Goal: Entertainment & Leisure: Consume media (video, audio)

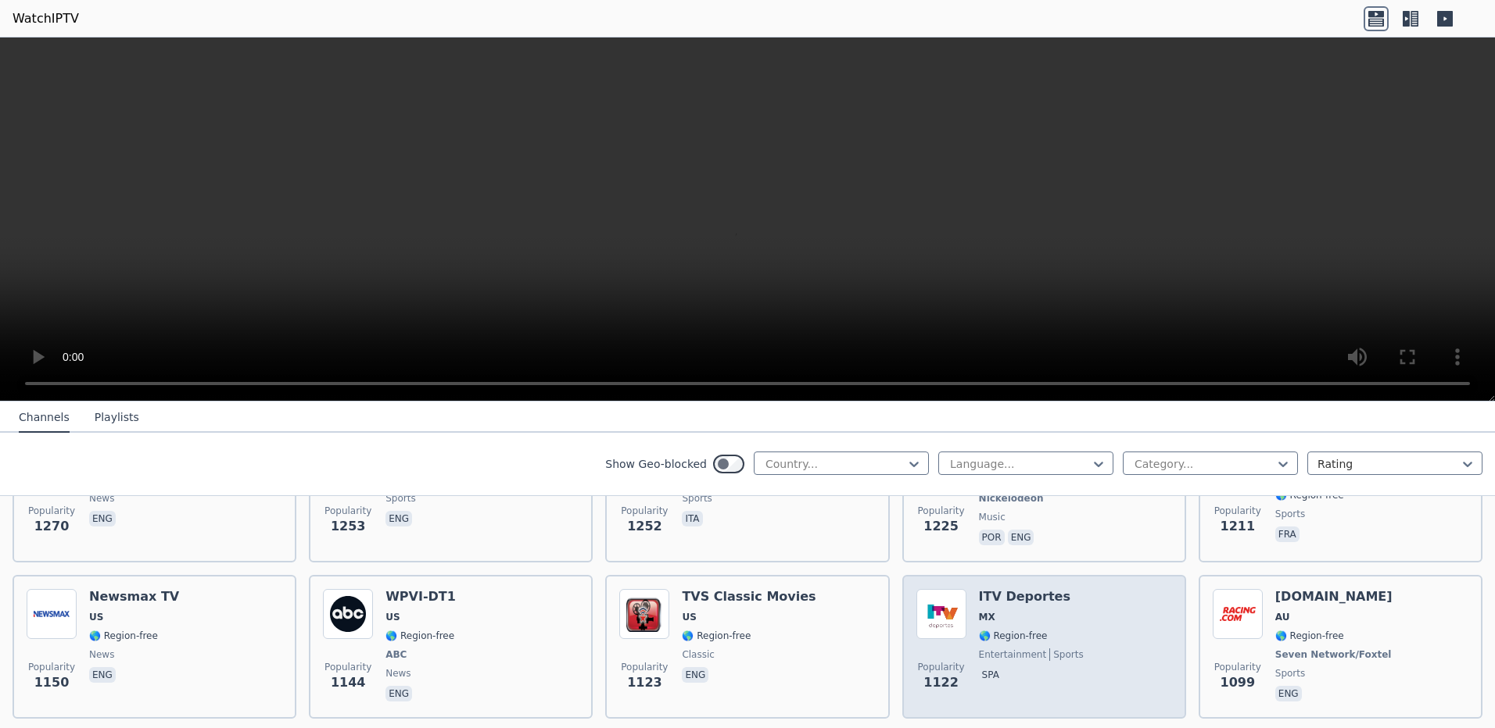
scroll to position [2115, 0]
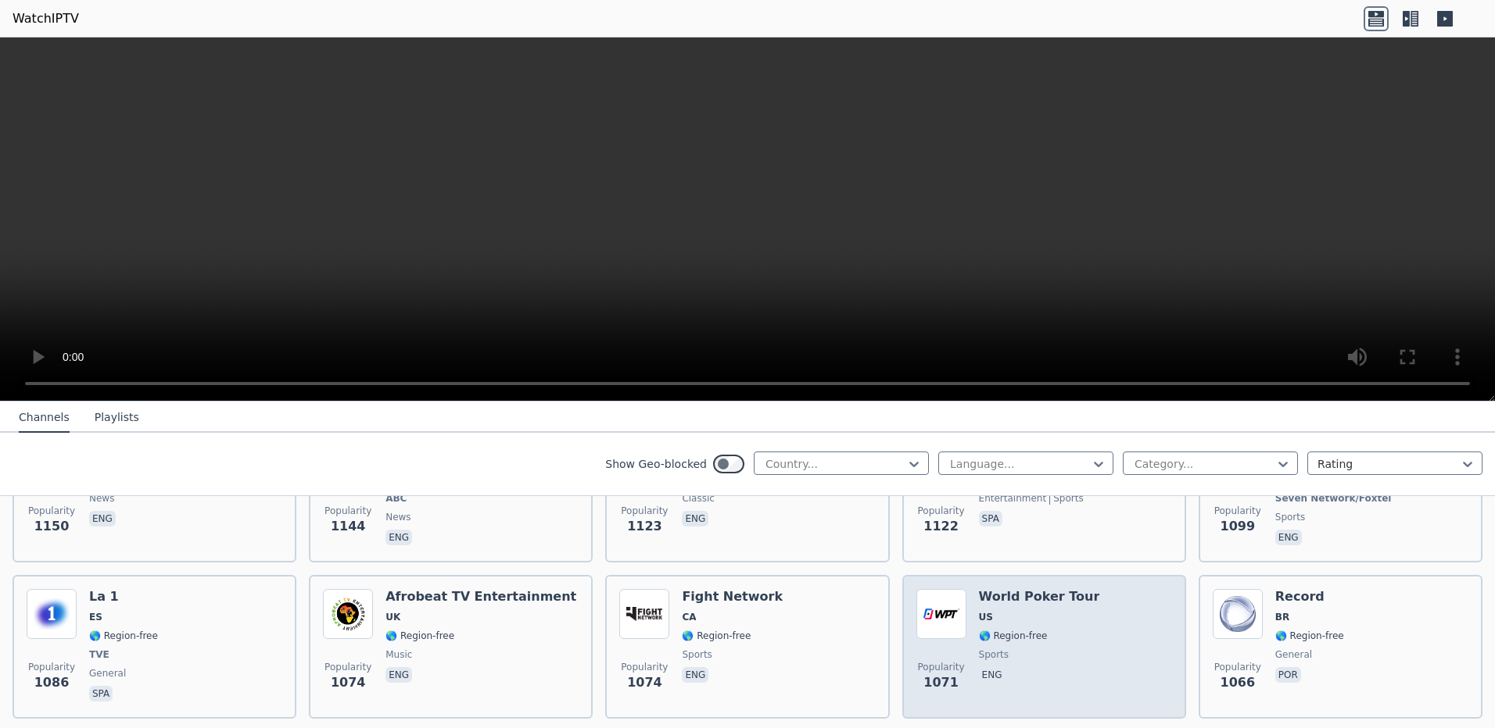
click at [1054, 631] on div "World Poker Tour US 🌎 Region-free sports eng" at bounding box center [1039, 647] width 121 height 116
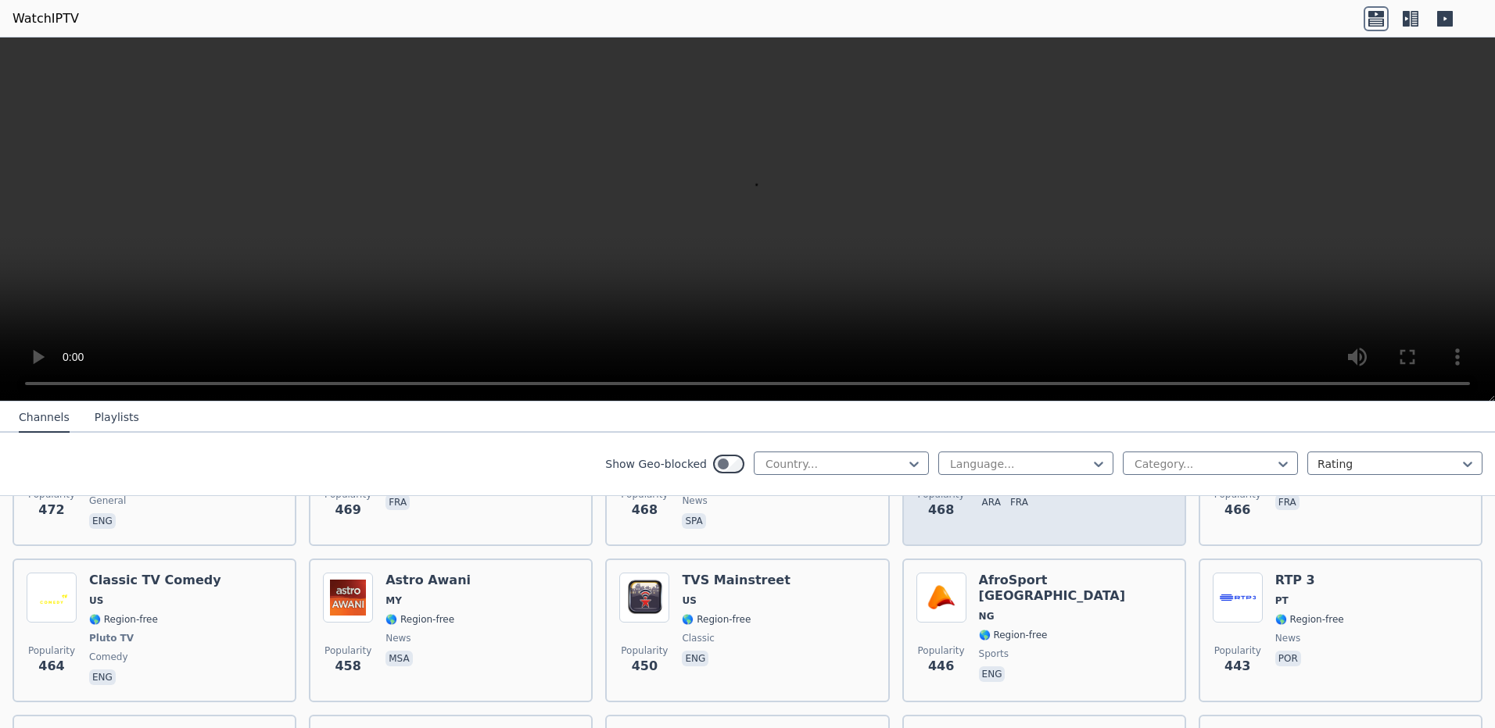
scroll to position [7040, 0]
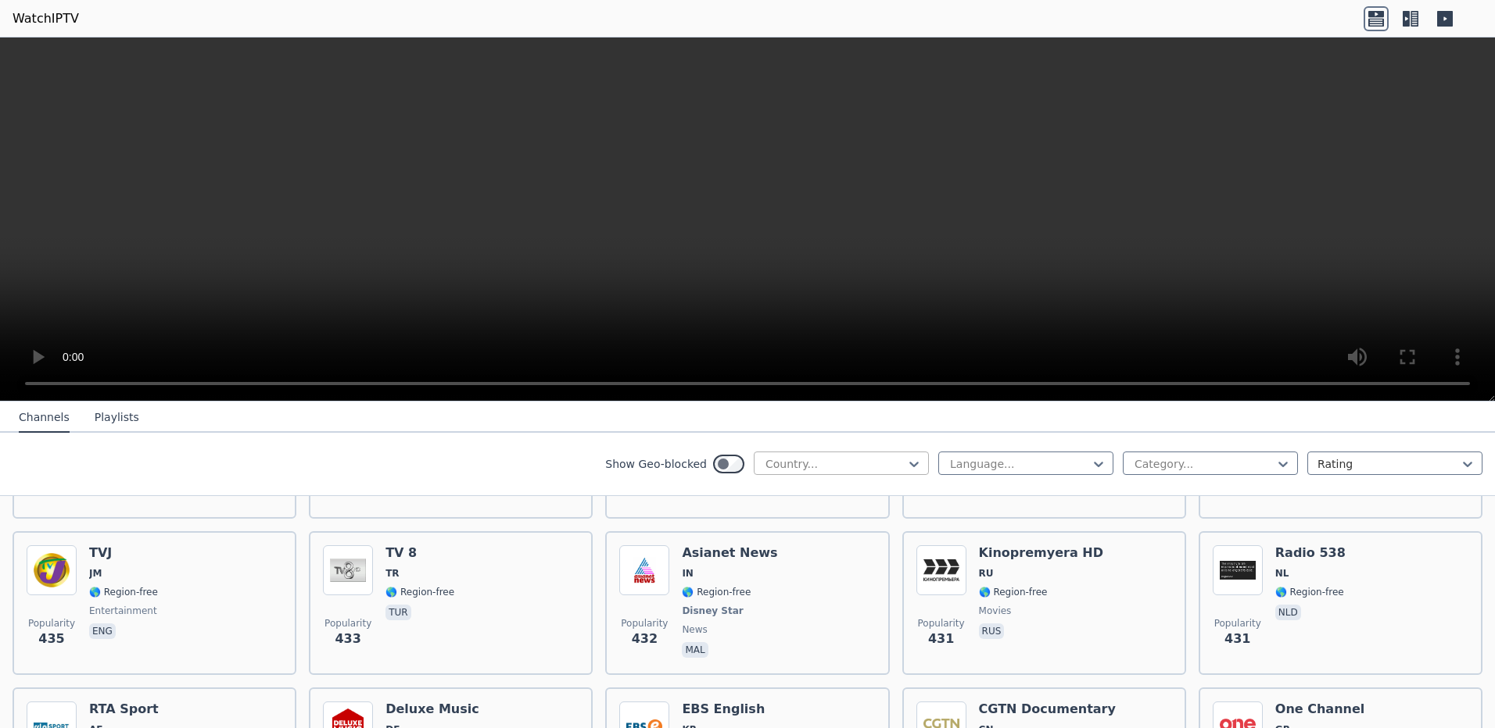
click at [818, 464] on div at bounding box center [835, 464] width 142 height 16
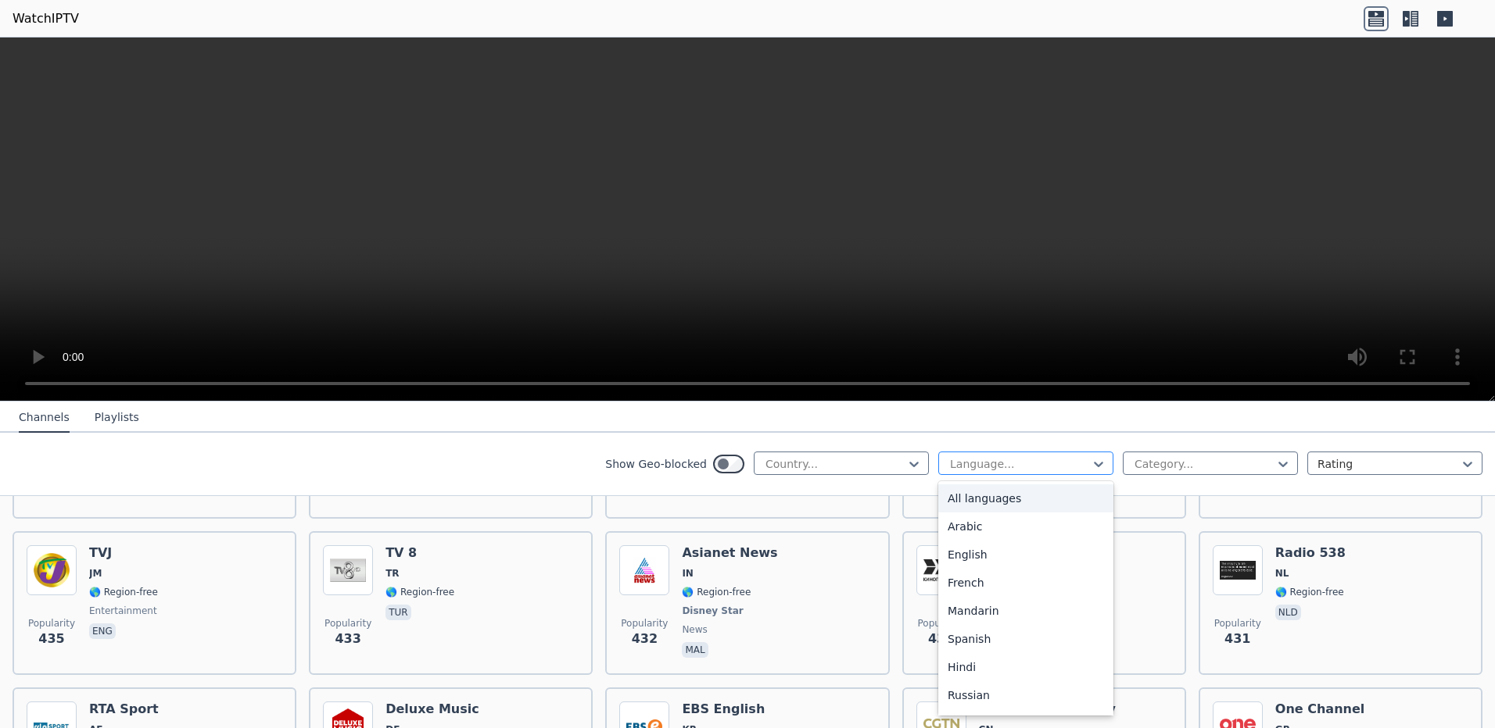
click at [990, 459] on div at bounding box center [1019, 464] width 142 height 16
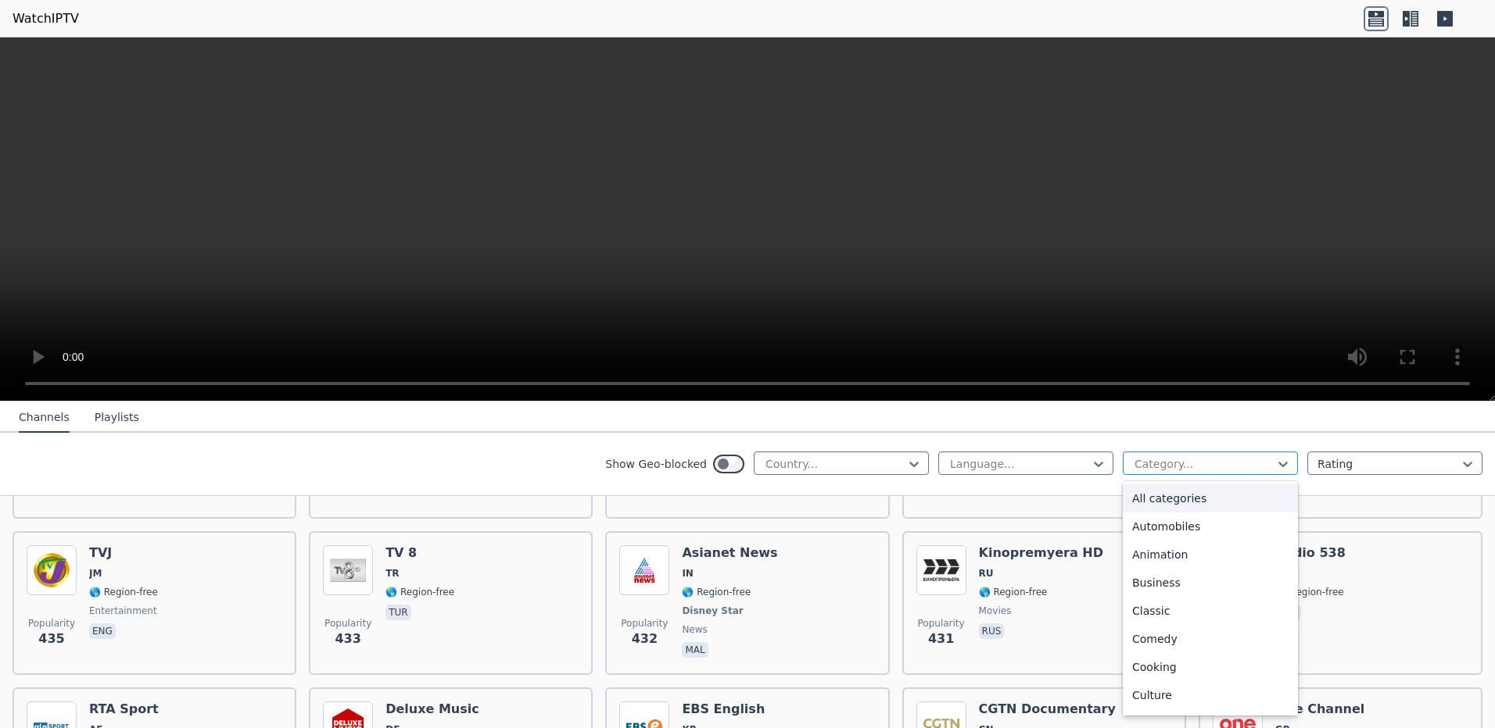
click at [1196, 457] on div at bounding box center [1204, 464] width 142 height 16
click at [1183, 635] on div "Sports" at bounding box center [1209, 642] width 175 height 28
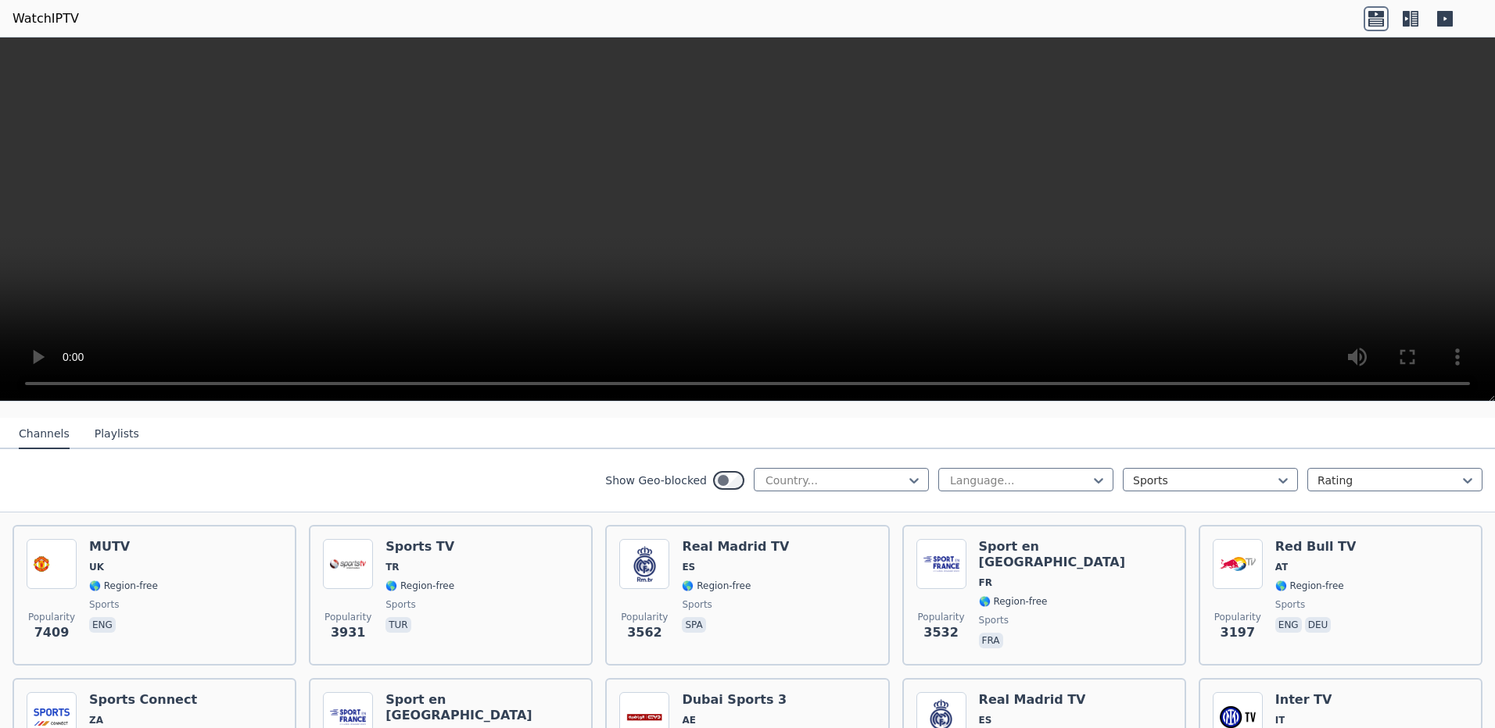
scroll to position [156, 0]
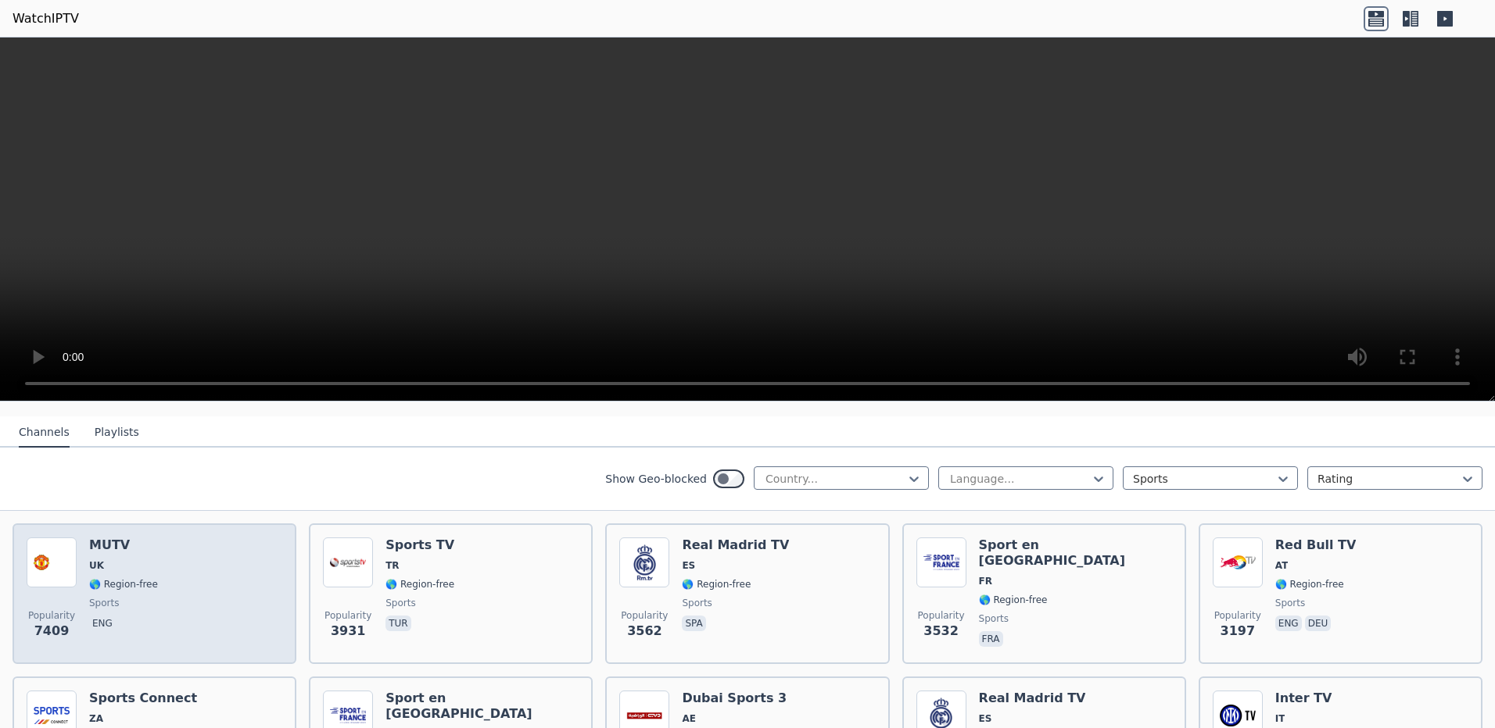
click at [255, 593] on div "Popularity 7409 MUTV [GEOGRAPHIC_DATA] 🌎 Region-free sports eng" at bounding box center [155, 594] width 256 height 113
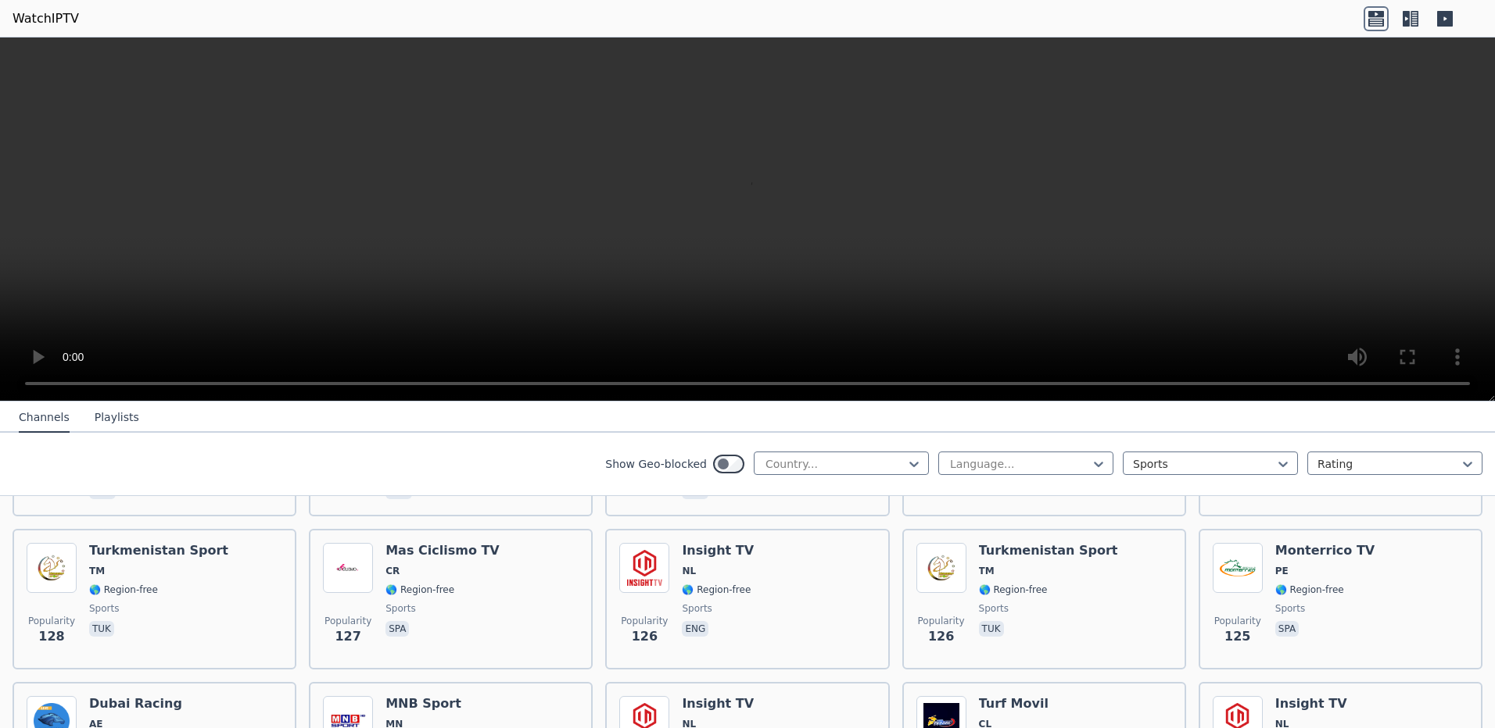
scroll to position [2928, 0]
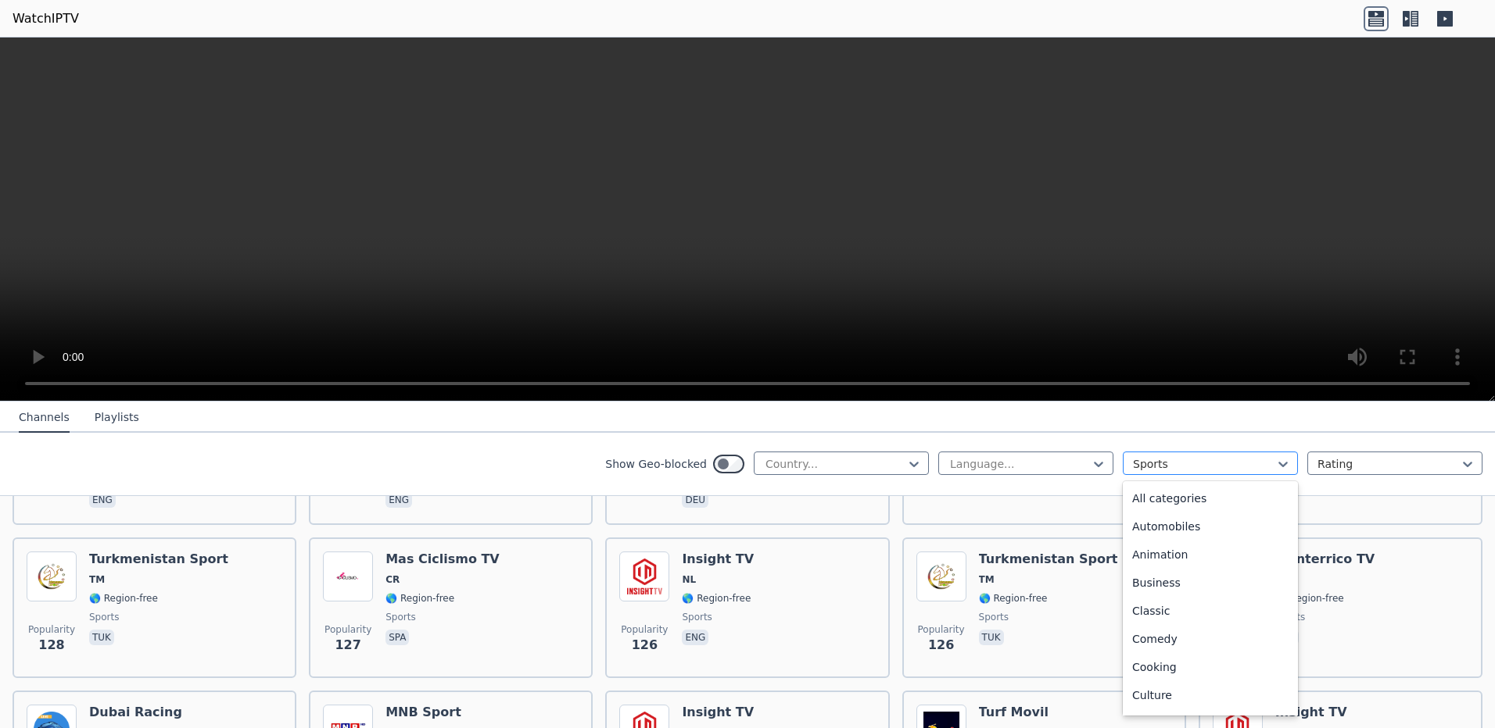
click at [1240, 469] on div at bounding box center [1204, 464] width 142 height 16
click at [568, 458] on div "Show Geo-blocked Country... Language... 27 results available. Use Up and Down t…" at bounding box center [747, 464] width 1495 height 63
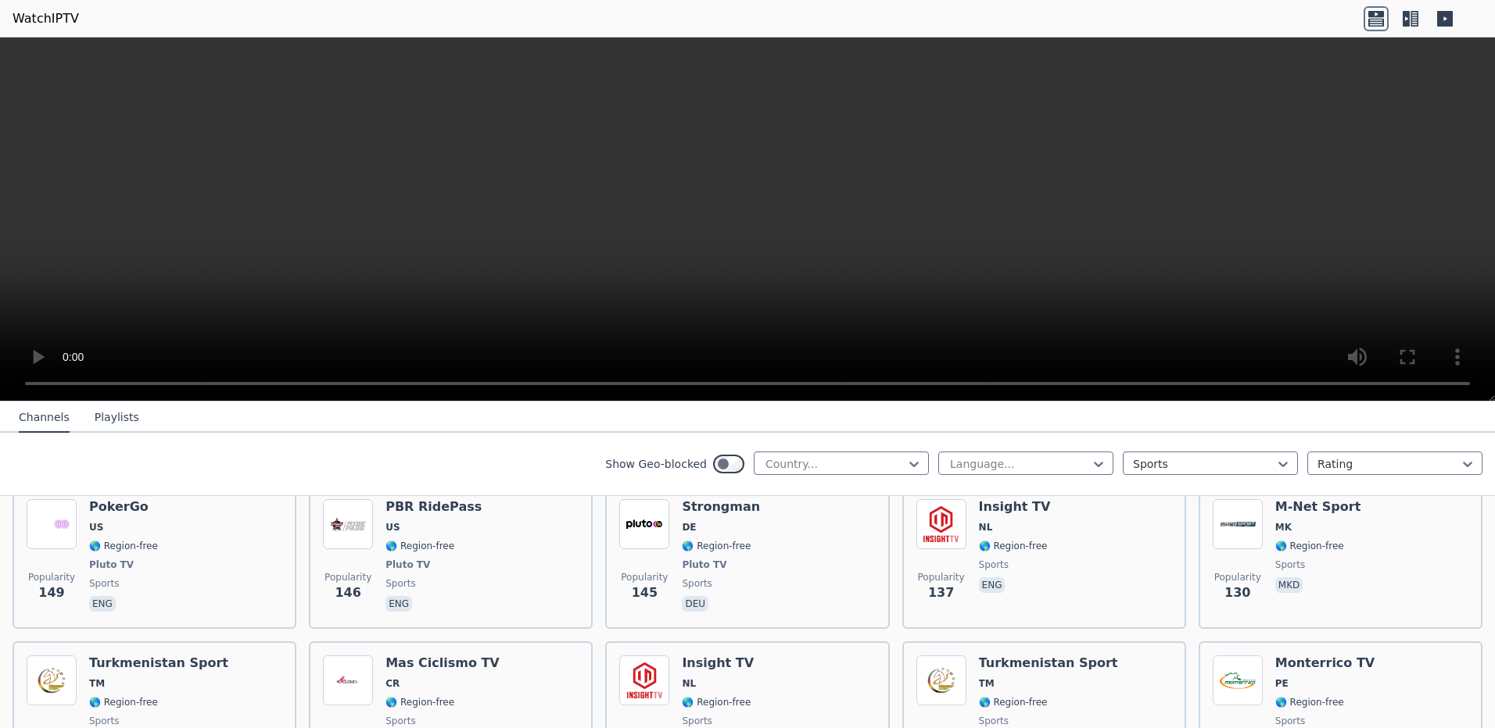
scroll to position [2615, 0]
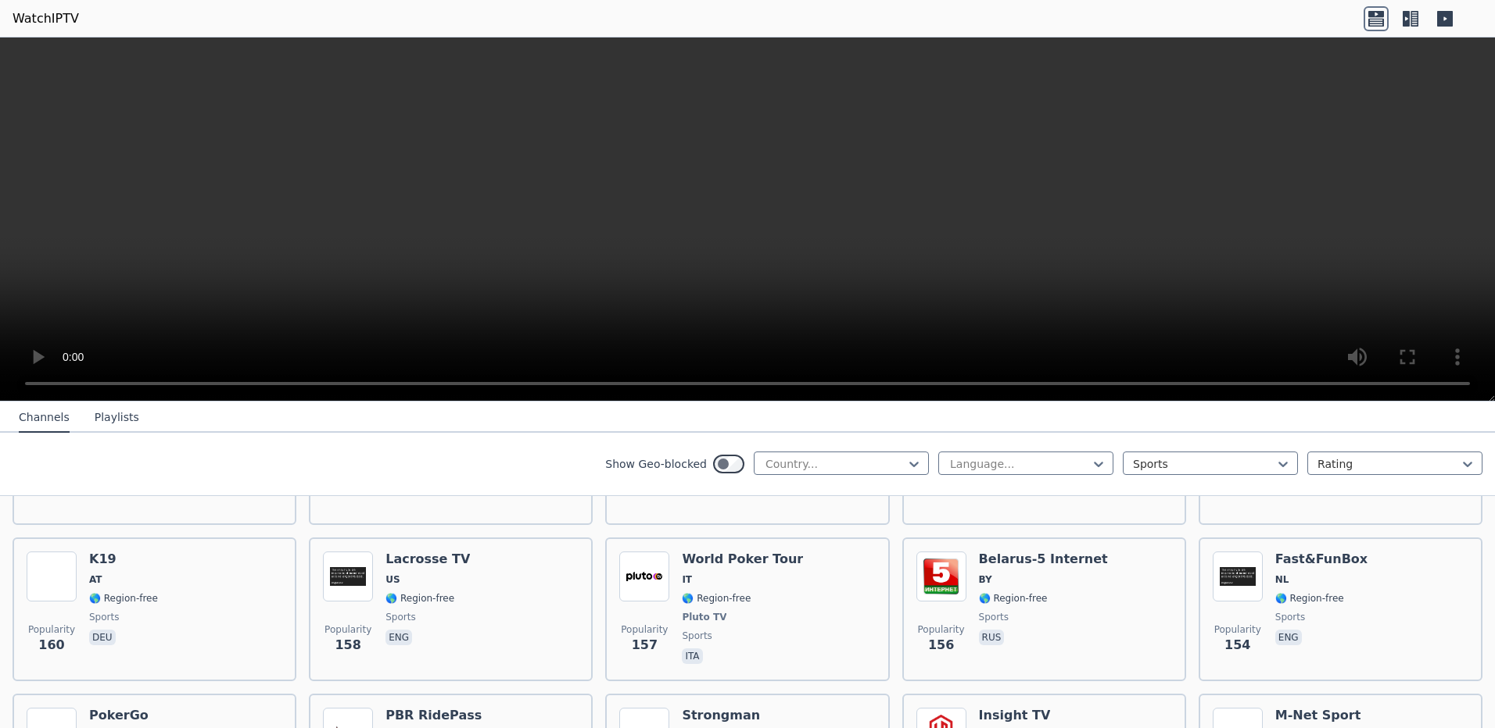
click at [120, 424] on button "Playlists" at bounding box center [117, 418] width 45 height 30
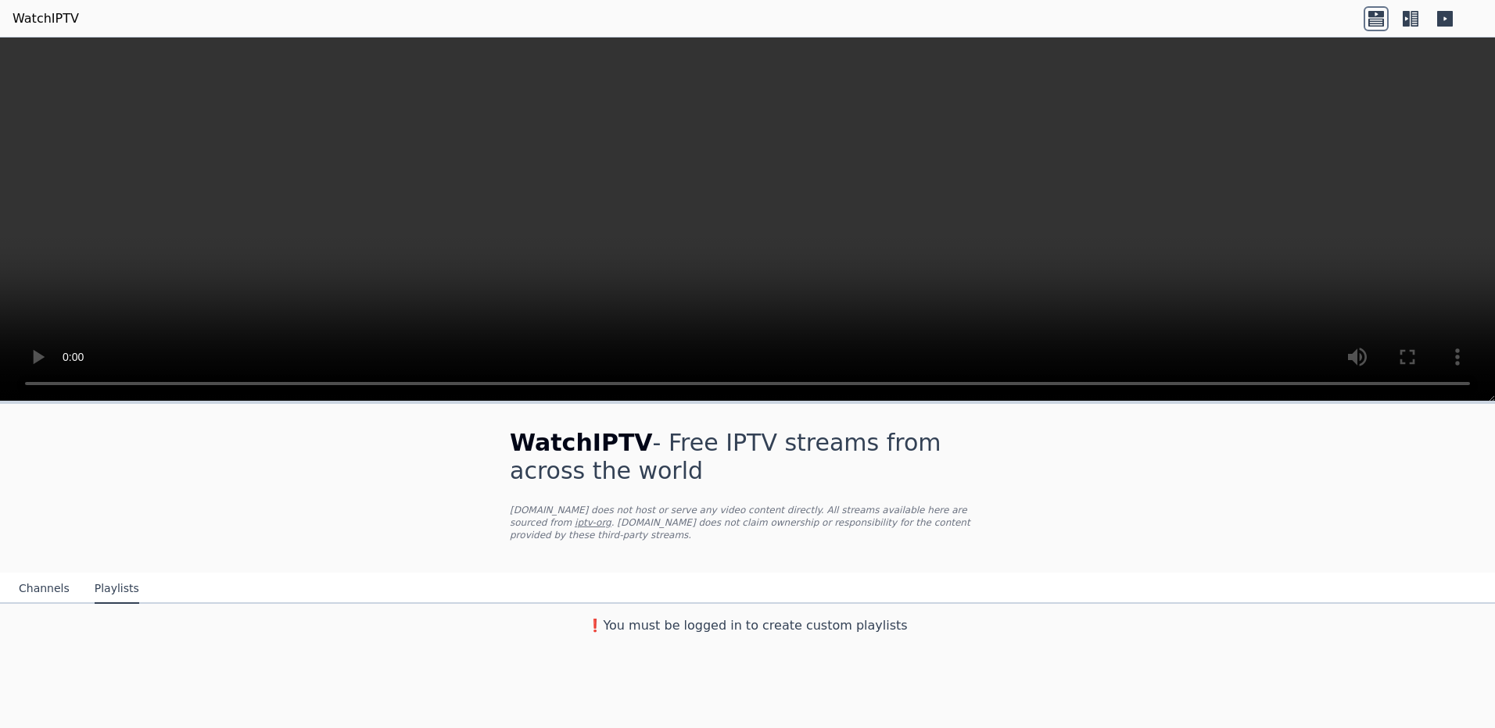
click at [40, 21] on link "WatchIPTV" at bounding box center [46, 18] width 66 height 19
click at [52, 21] on link "WatchIPTV" at bounding box center [46, 18] width 66 height 19
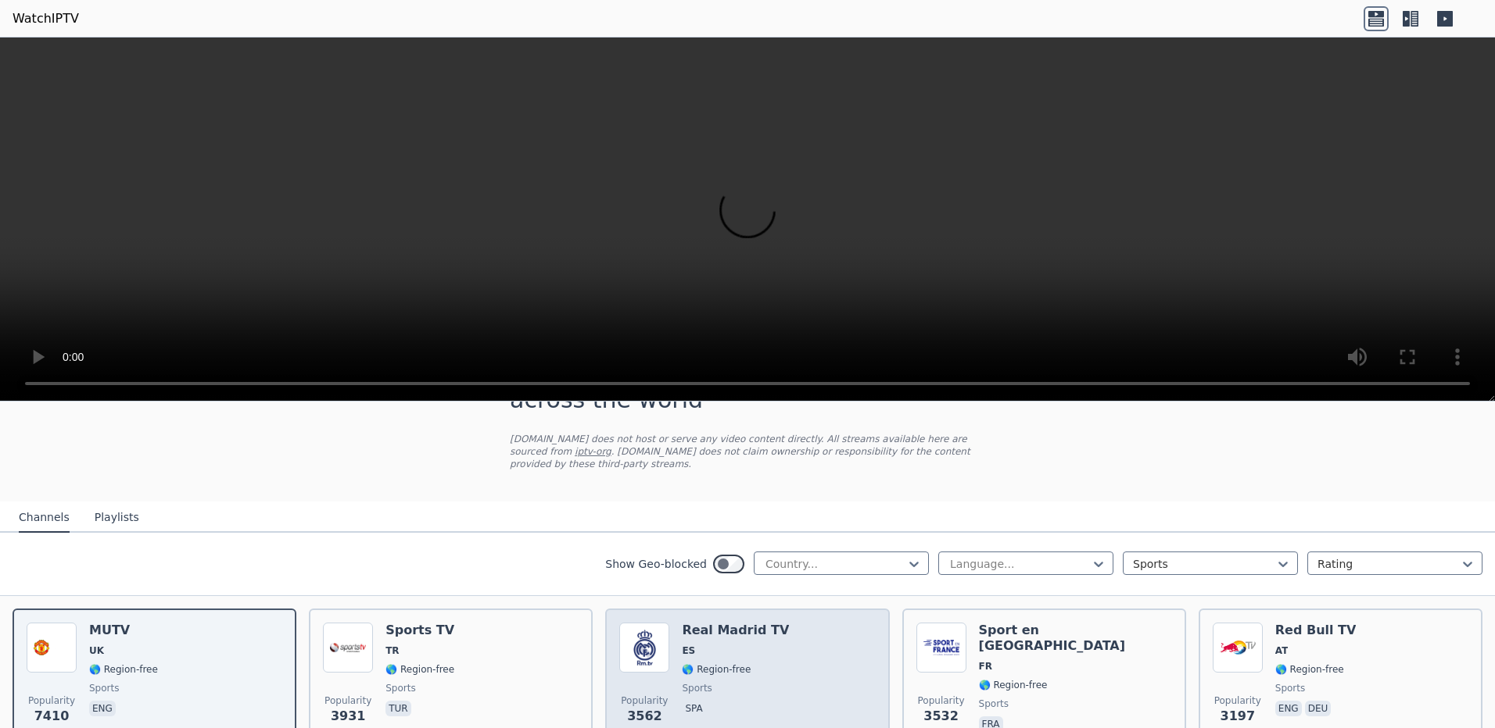
scroll to position [156, 0]
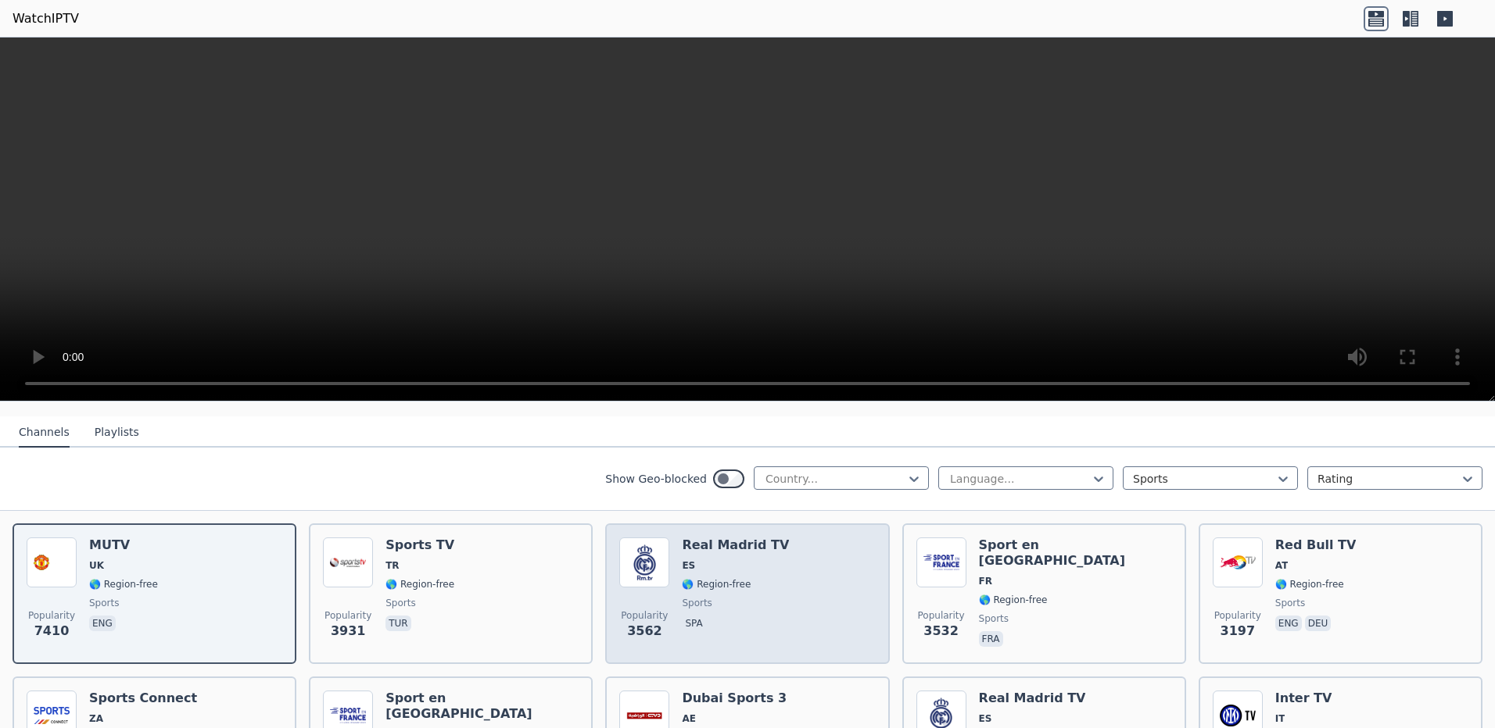
click at [812, 552] on div "Popularity 3562 Real Madrid TV ES 🌎 Region-free sports spa" at bounding box center [747, 594] width 256 height 113
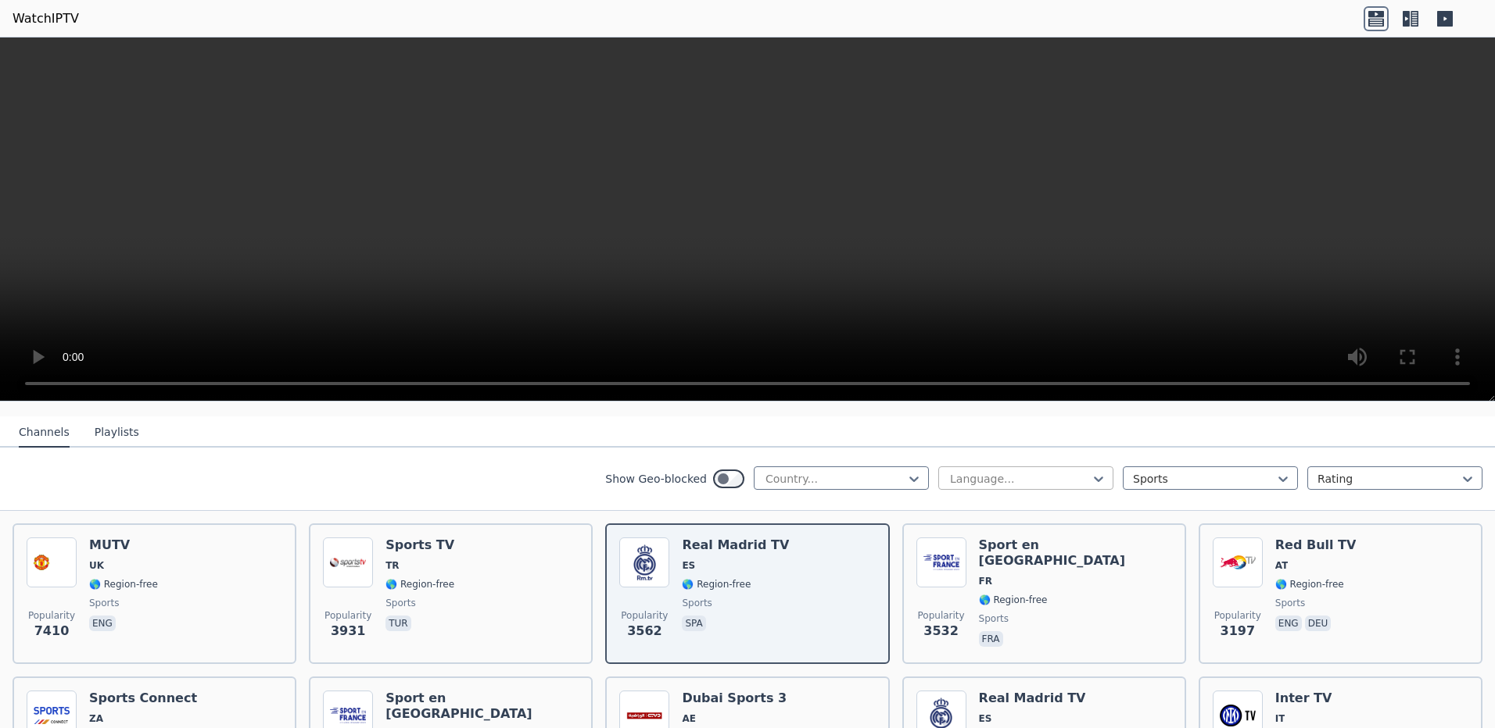
click at [988, 471] on div at bounding box center [1019, 479] width 142 height 16
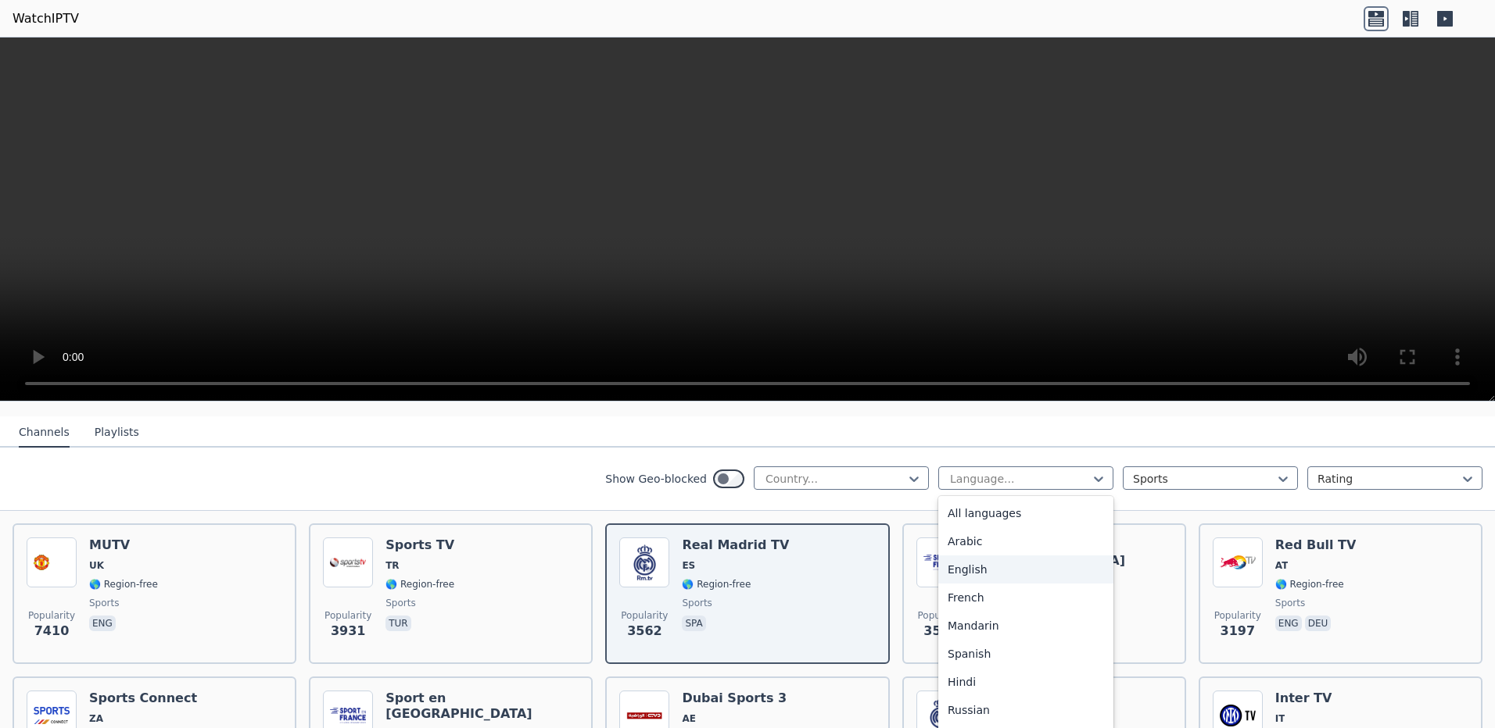
click at [976, 561] on div "English" at bounding box center [1025, 570] width 175 height 28
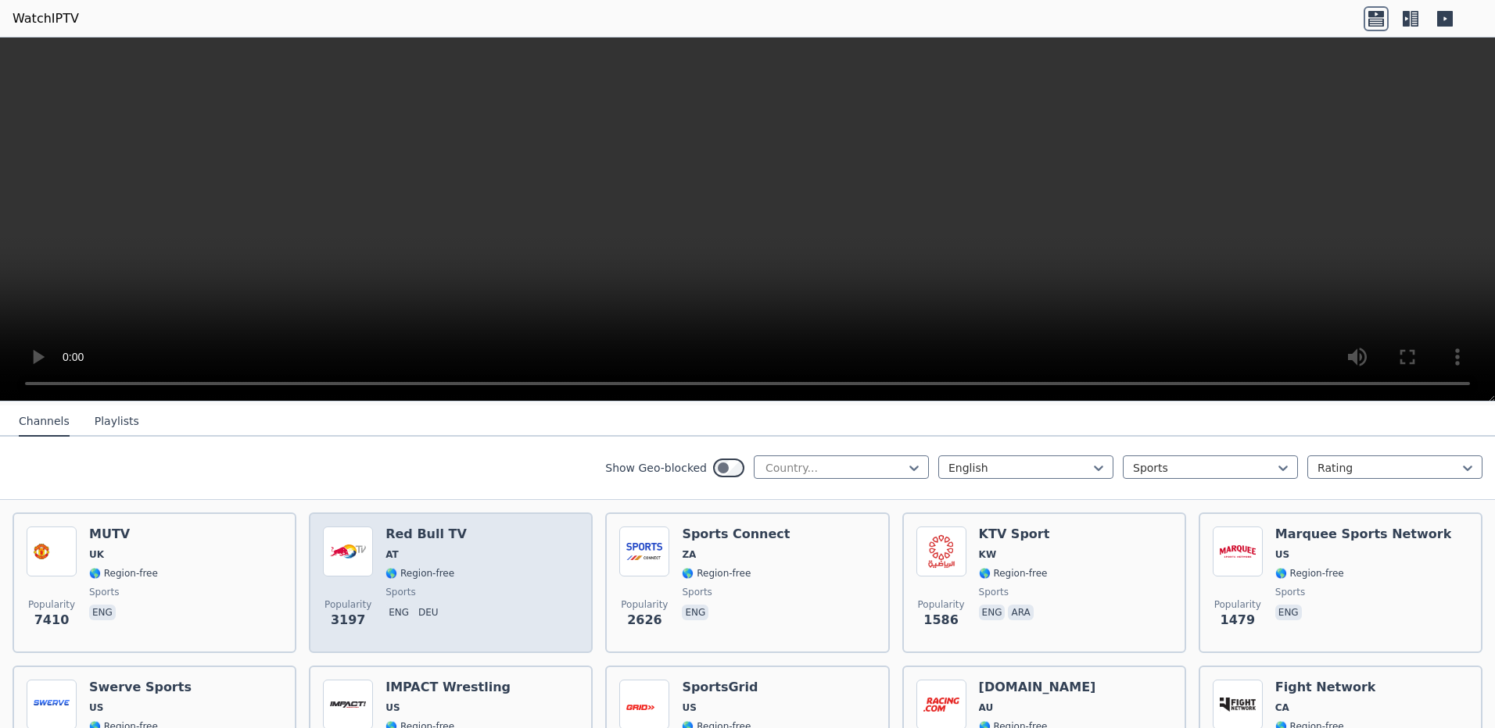
scroll to position [208, 0]
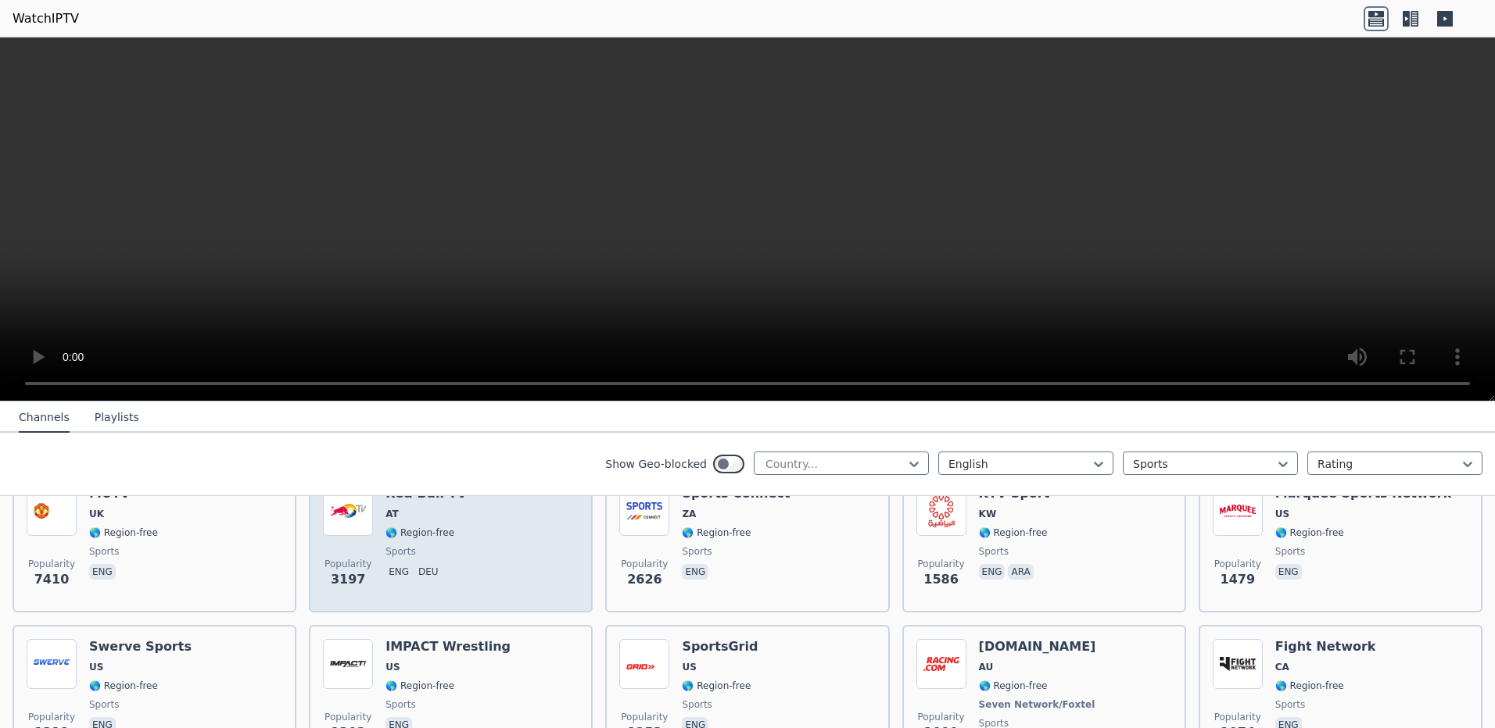
click at [522, 553] on div "Popularity 3197 Red Bull TV AT 🌎 Region-free sports eng deu" at bounding box center [451, 542] width 256 height 113
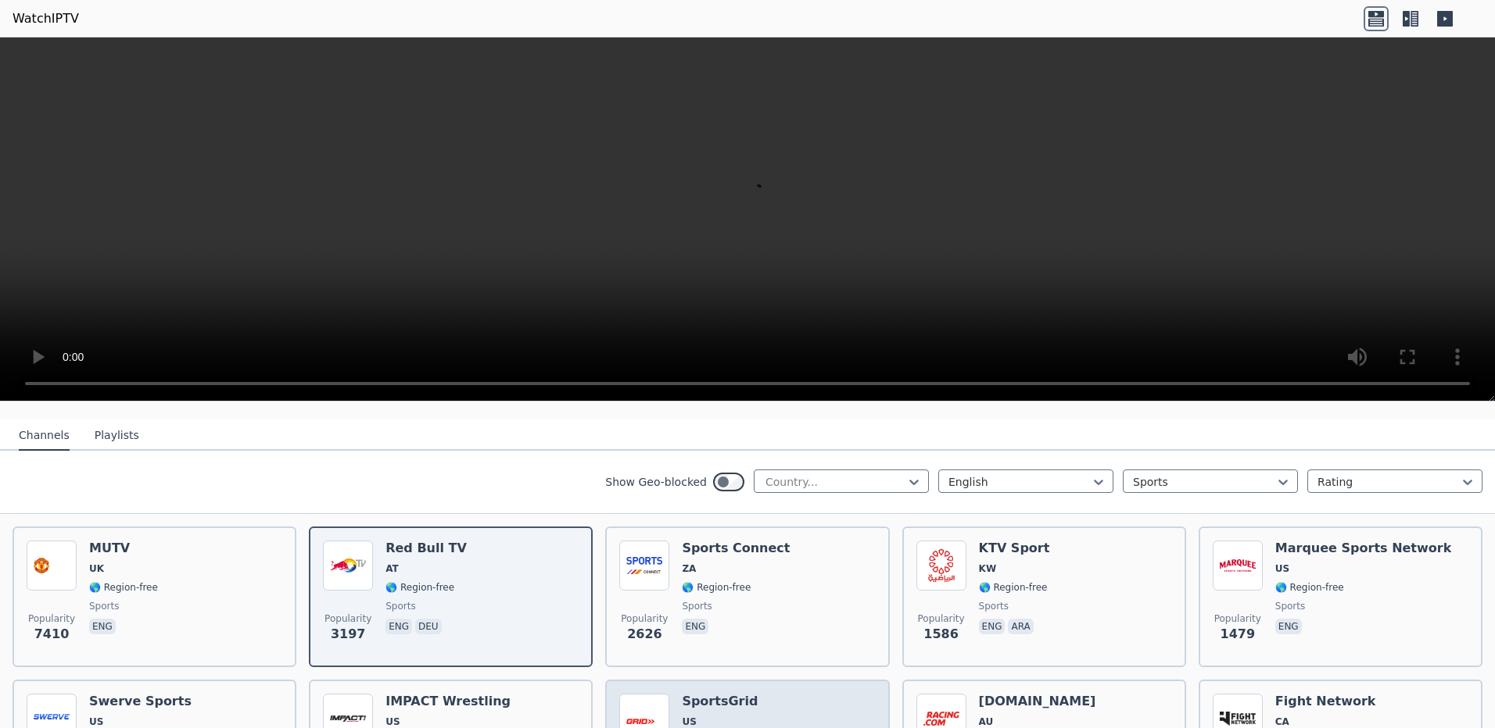
scroll to position [0, 0]
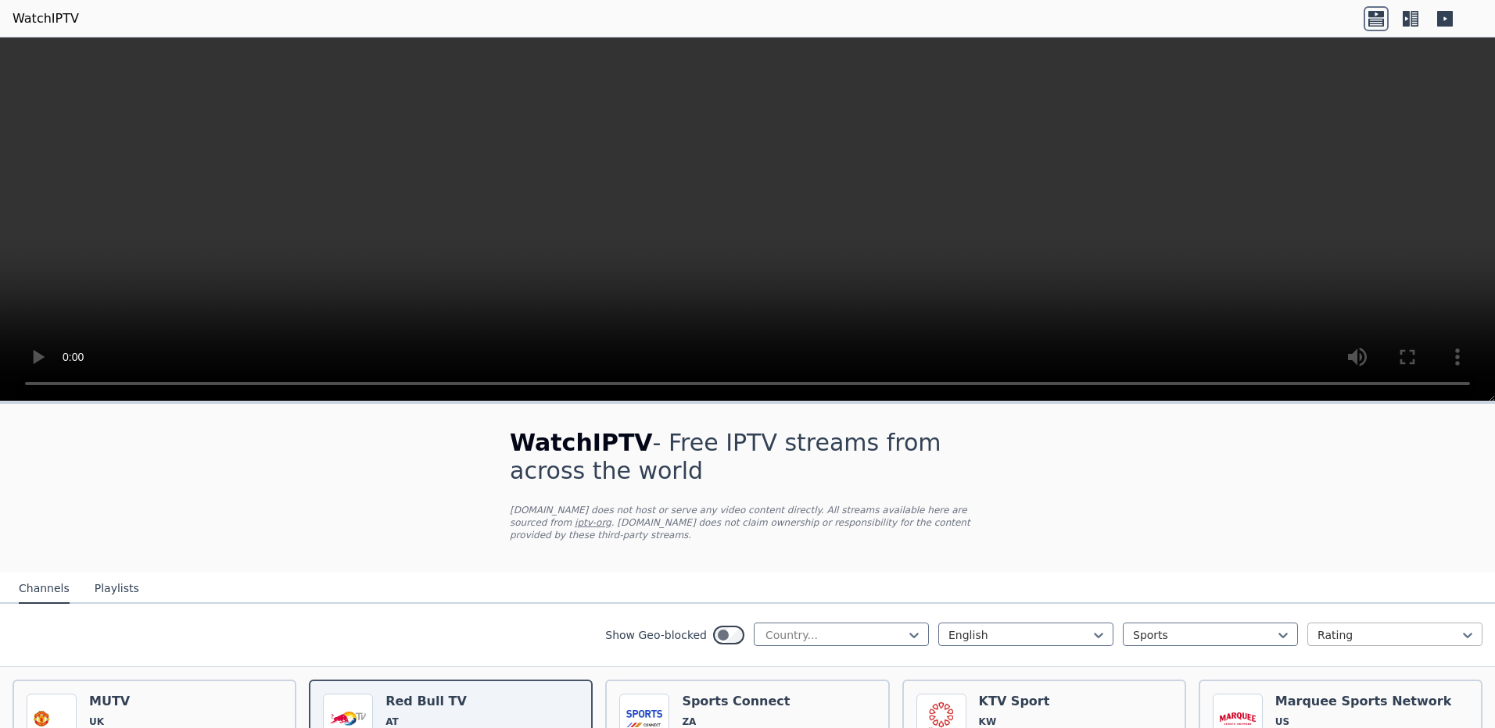
click at [1337, 628] on div at bounding box center [1388, 636] width 142 height 16
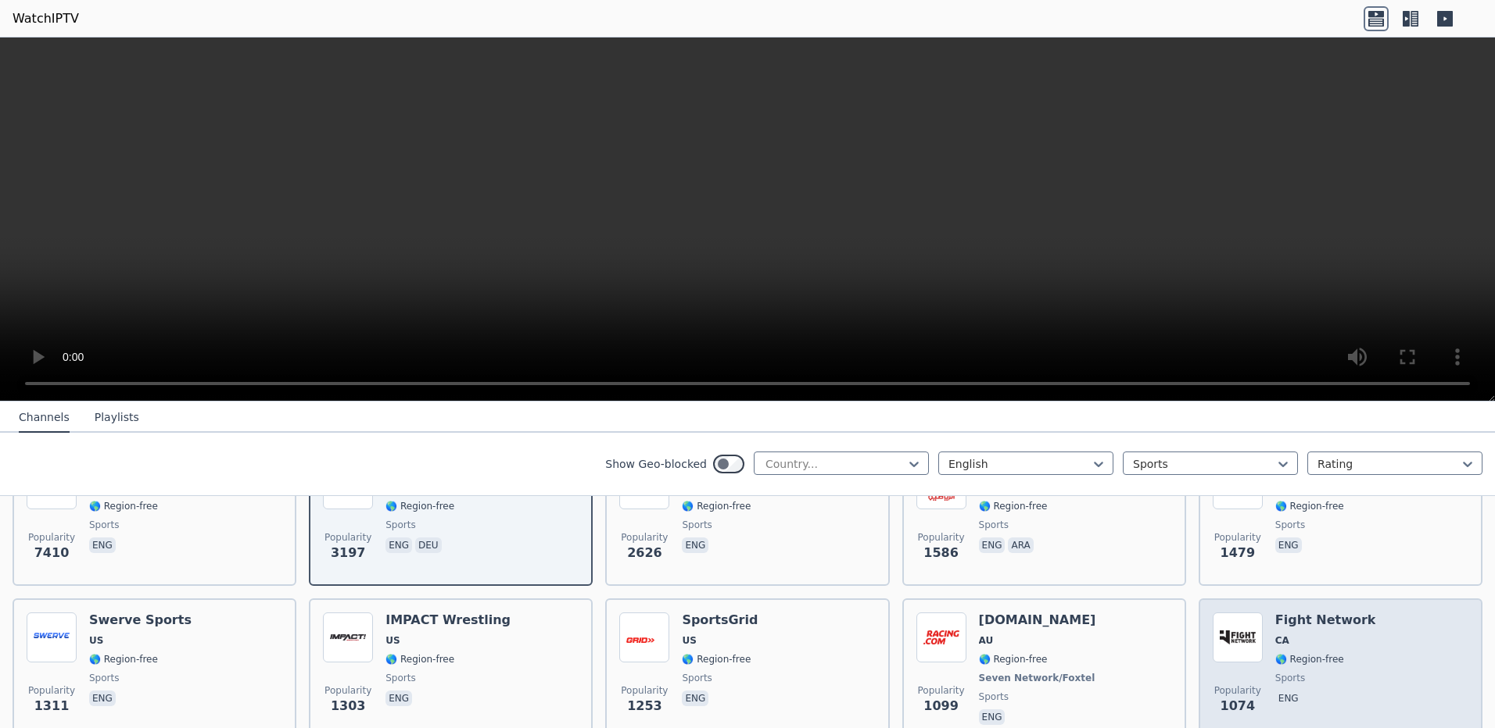
scroll to position [78, 0]
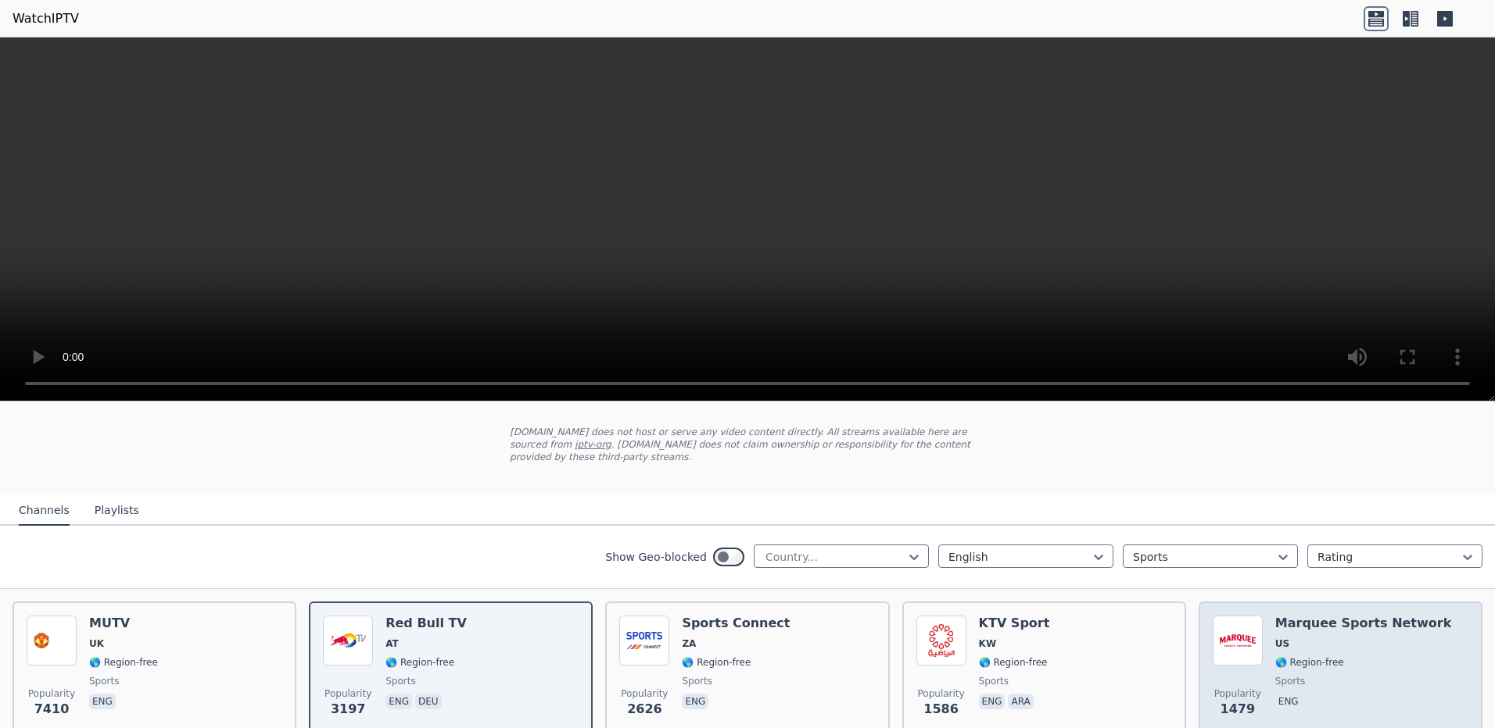
click at [1366, 642] on div "Marquee Sports Network US 🌎 Region-free sports eng" at bounding box center [1363, 672] width 177 height 113
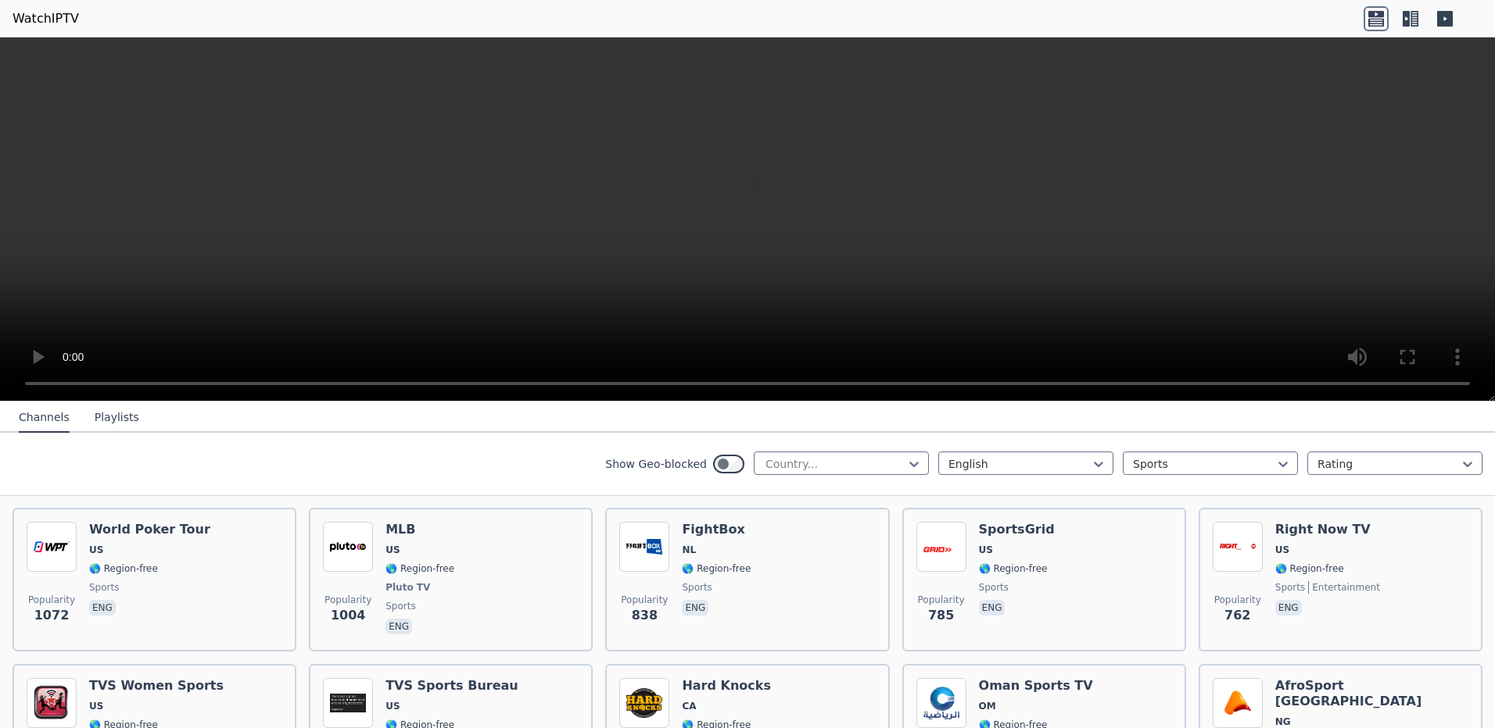
scroll to position [391, 0]
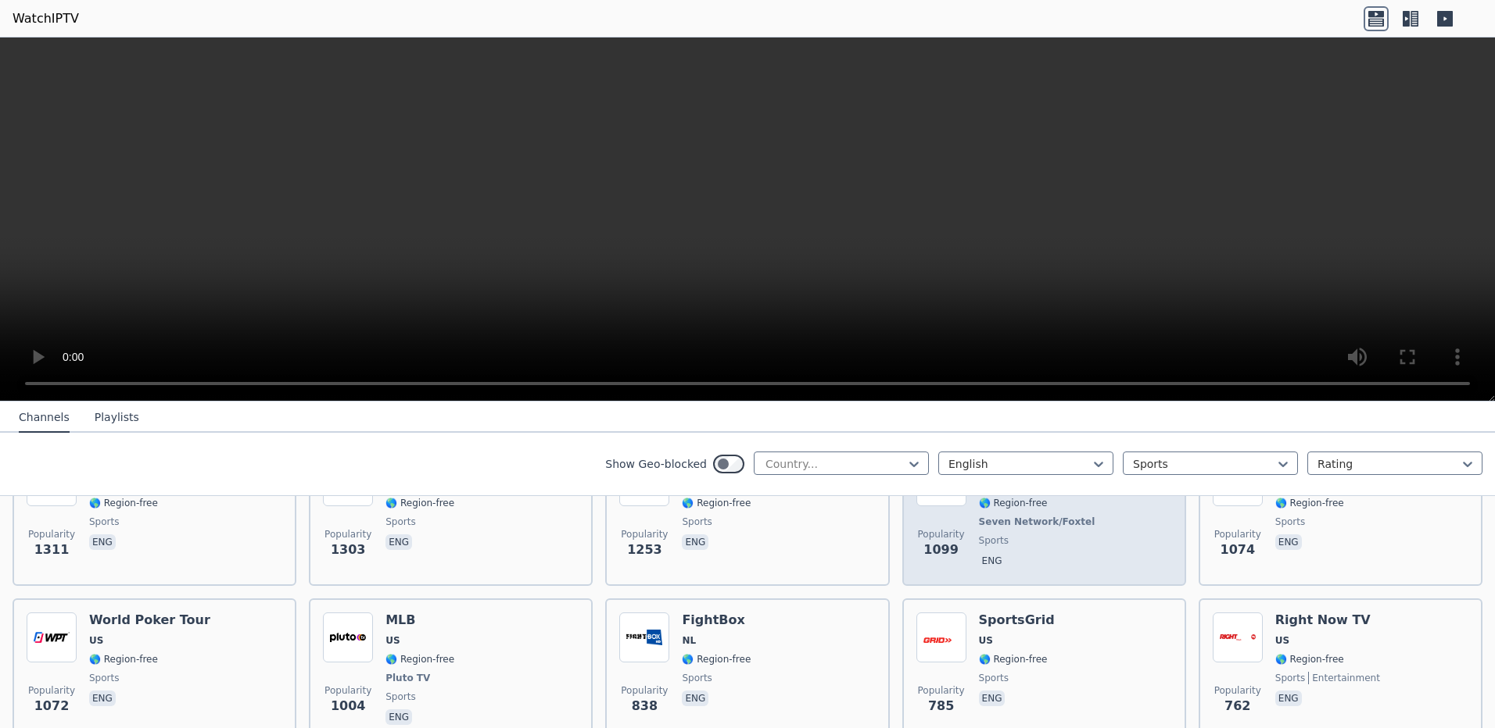
drag, startPoint x: 1002, startPoint y: 558, endPoint x: 972, endPoint y: 523, distance: 46.5
click at [979, 535] on span "sports" at bounding box center [994, 541] width 30 height 13
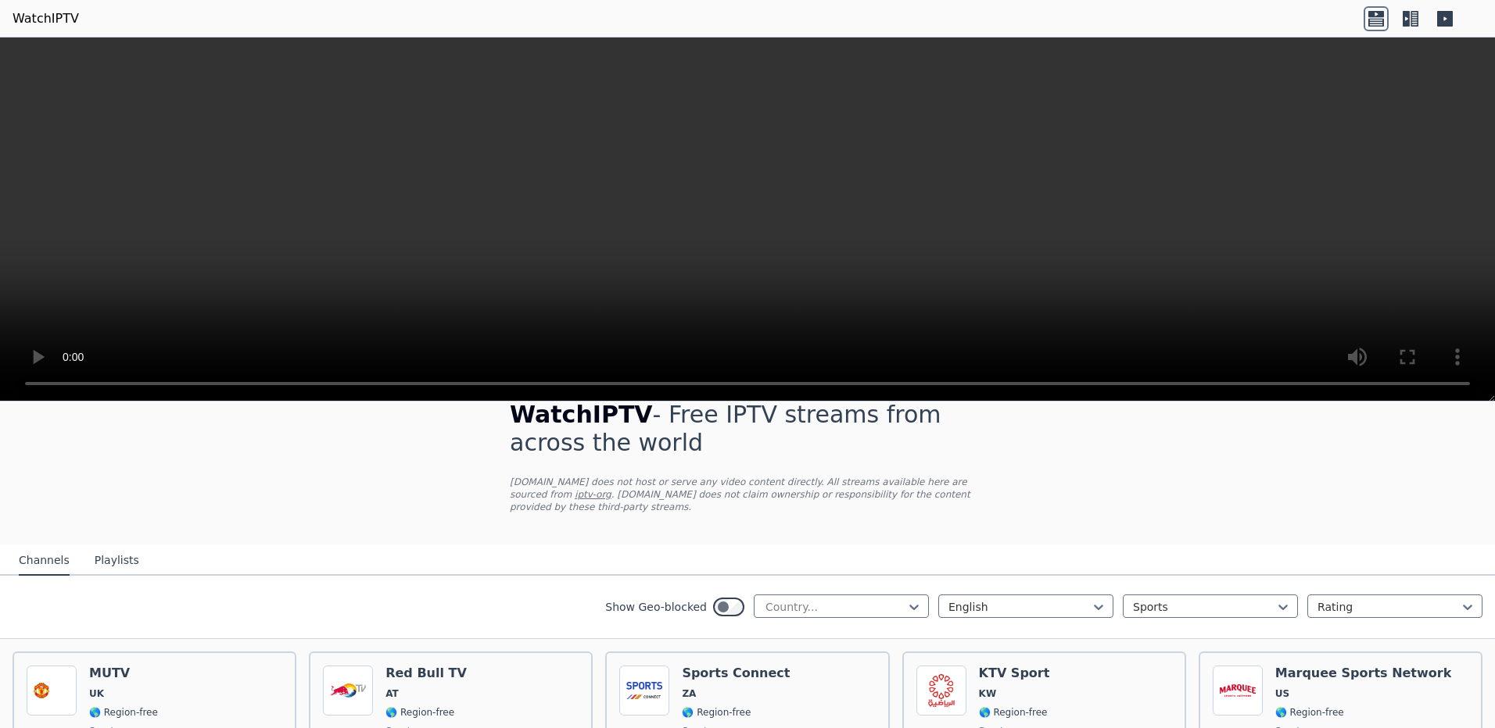
scroll to position [0, 0]
